Goal: Task Accomplishment & Management: Use online tool/utility

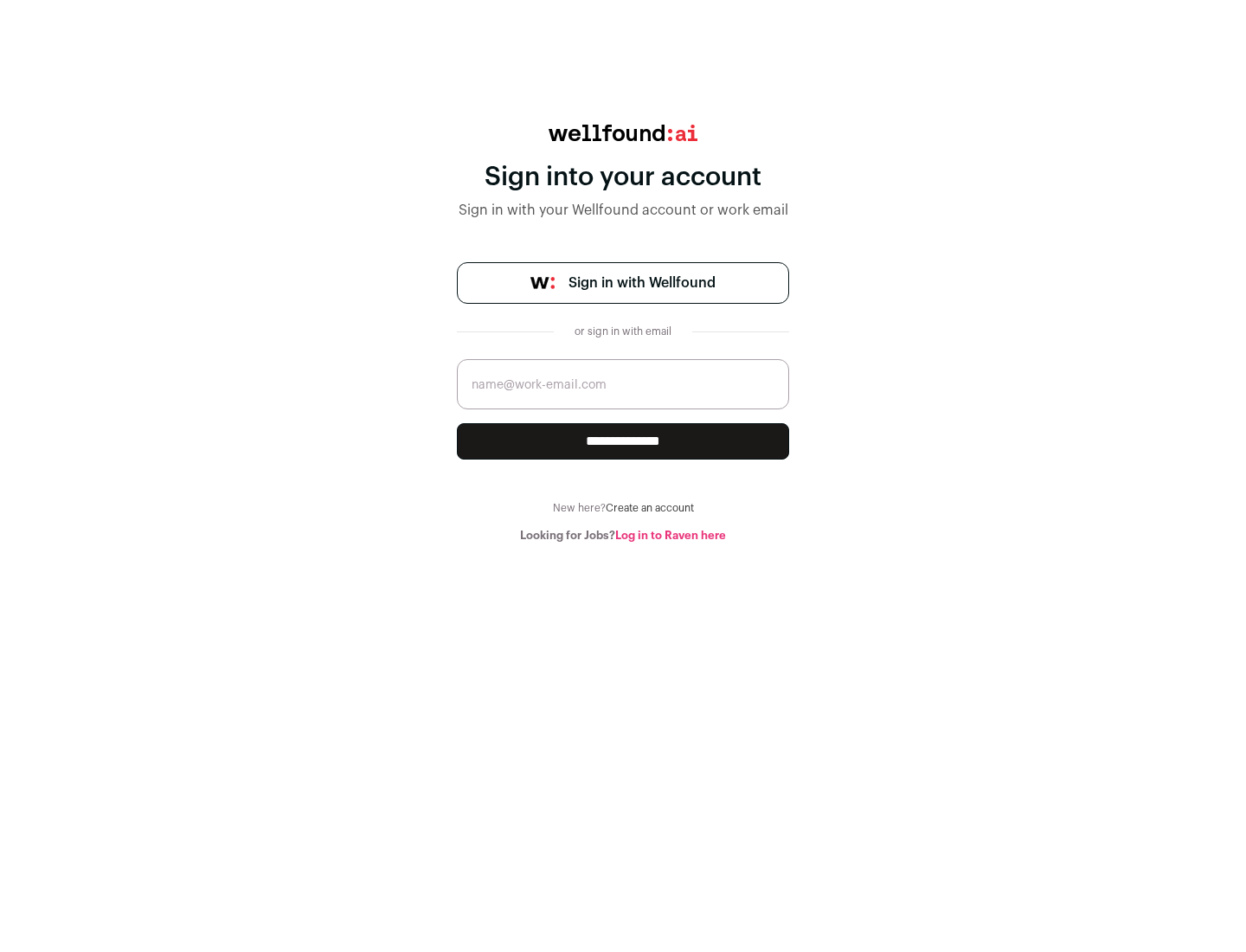
click at [641, 283] on span "Sign in with Wellfound" at bounding box center [642, 283] width 147 height 20
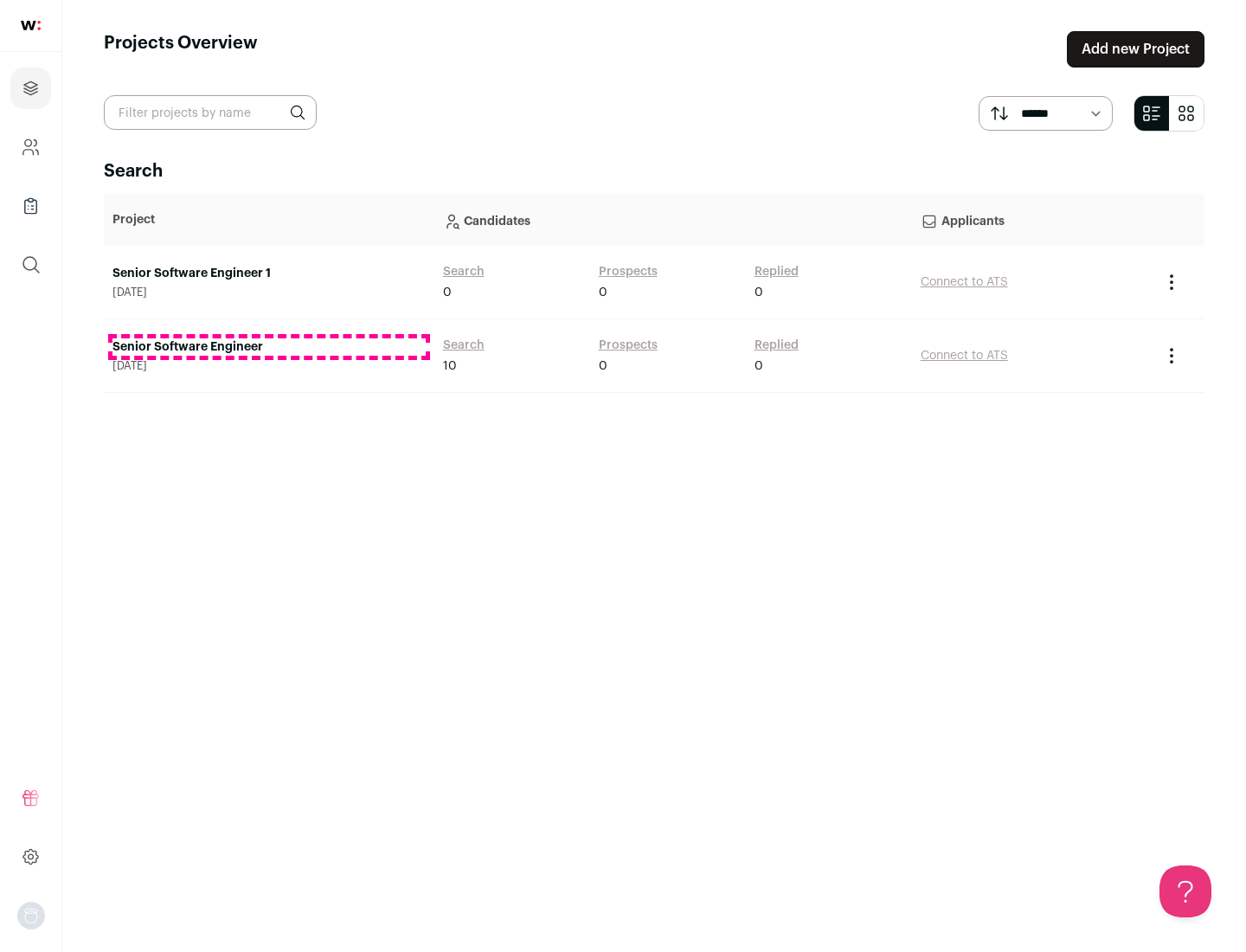
click at [268, 347] on link "Senior Software Engineer" at bounding box center [269, 347] width 314 height 18
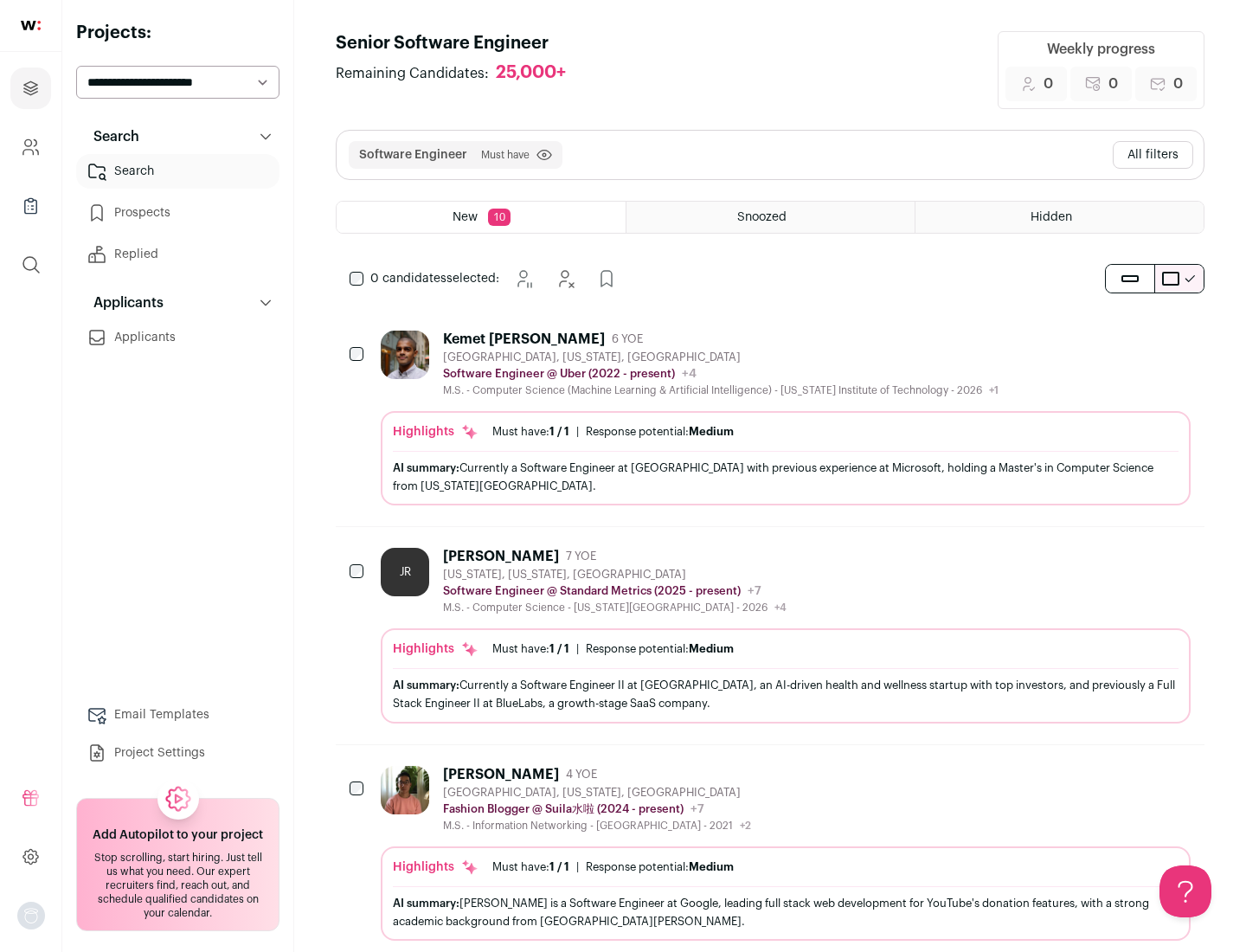
click at [770, 418] on div "Highlights Must have: 1 / 1 How many must haves have been fulfilled? | Response…" at bounding box center [785, 458] width 811 height 94
